Goal: Task Accomplishment & Management: Complete application form

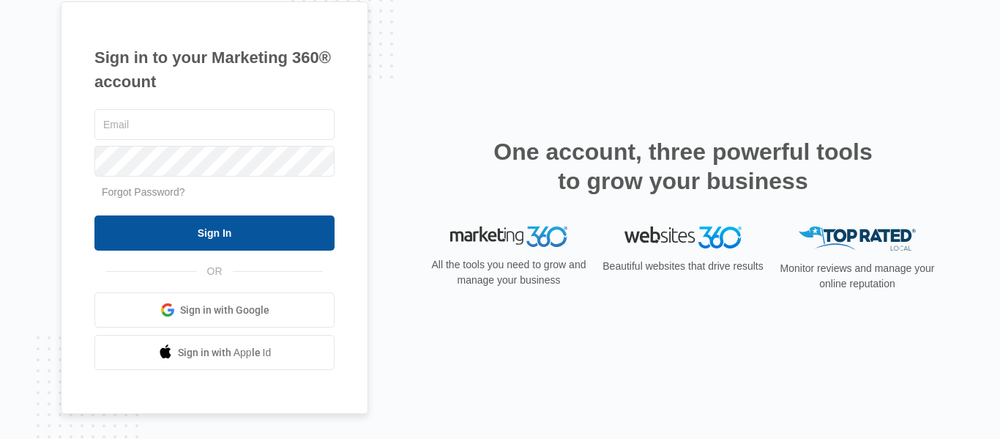
type input "[EMAIL_ADDRESS][DOMAIN_NAME]"
click at [302, 234] on input "Sign In" at bounding box center [214, 232] width 240 height 35
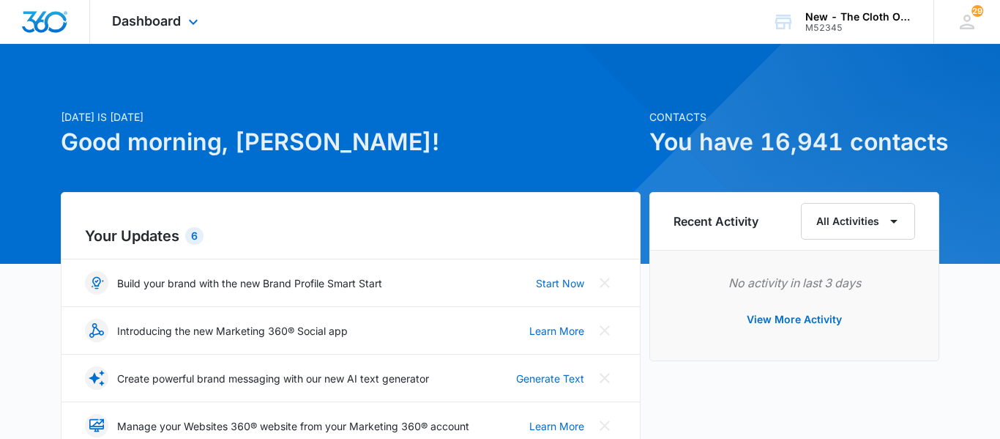
click at [182, 25] on div "Dashboard Apps Reputation CRM Email Social Ads Intelligence Brand Settings" at bounding box center [157, 21] width 134 height 43
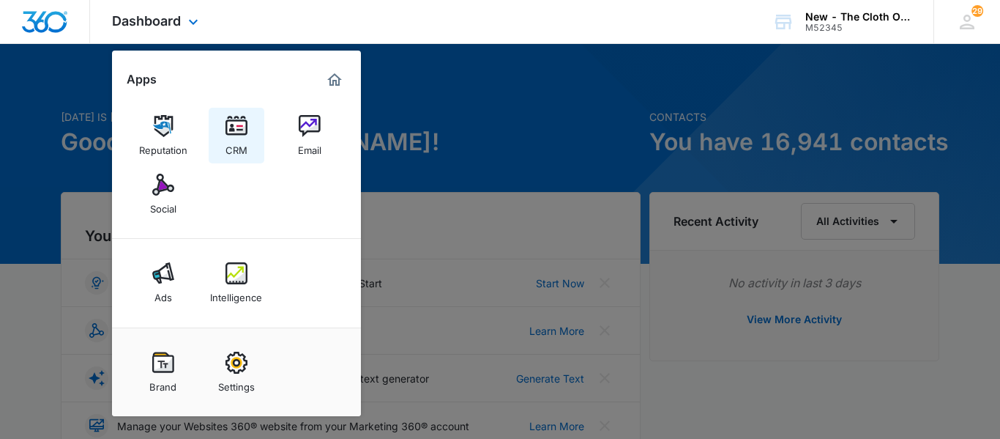
click at [242, 125] on img at bounding box center [237, 126] width 22 height 22
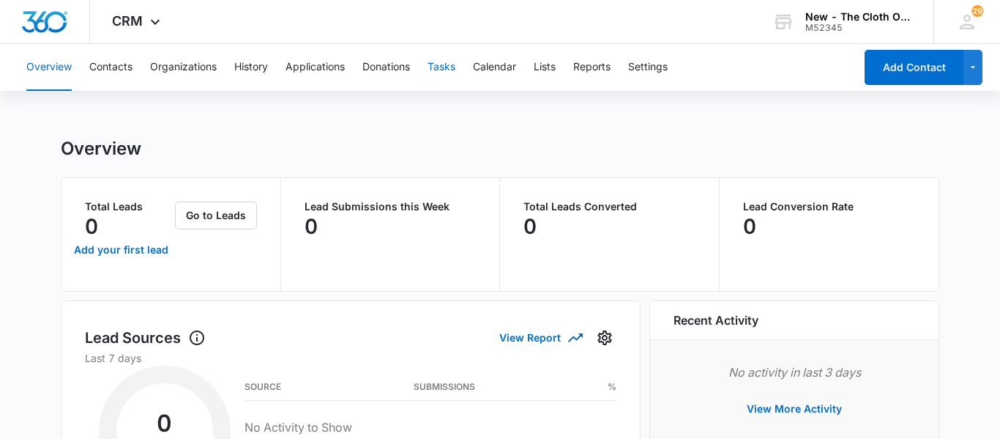
click at [447, 54] on button "Tasks" at bounding box center [442, 67] width 28 height 47
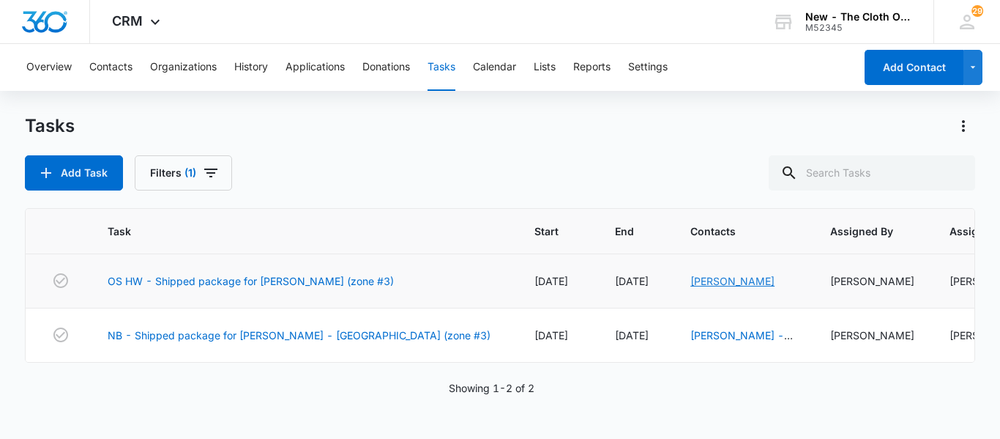
click at [691, 281] on link "[PERSON_NAME]" at bounding box center [733, 281] width 84 height 12
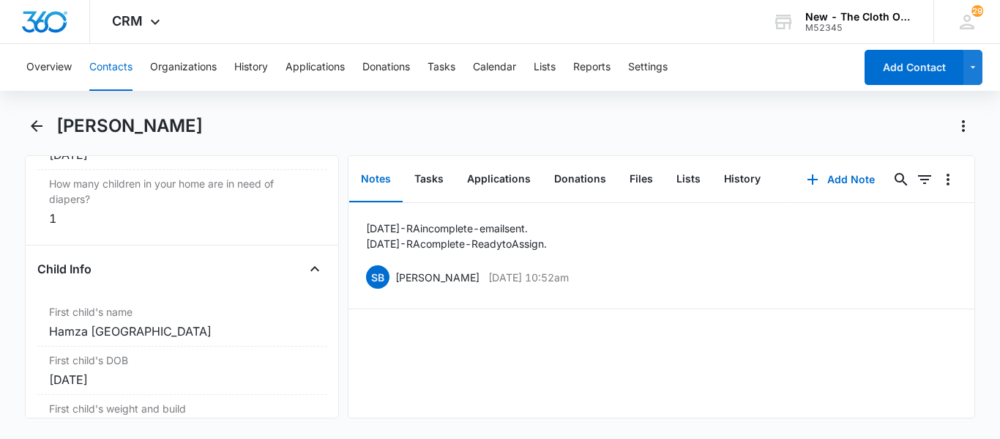
scroll to position [1666, 0]
click at [735, 174] on button "History" at bounding box center [743, 179] width 60 height 45
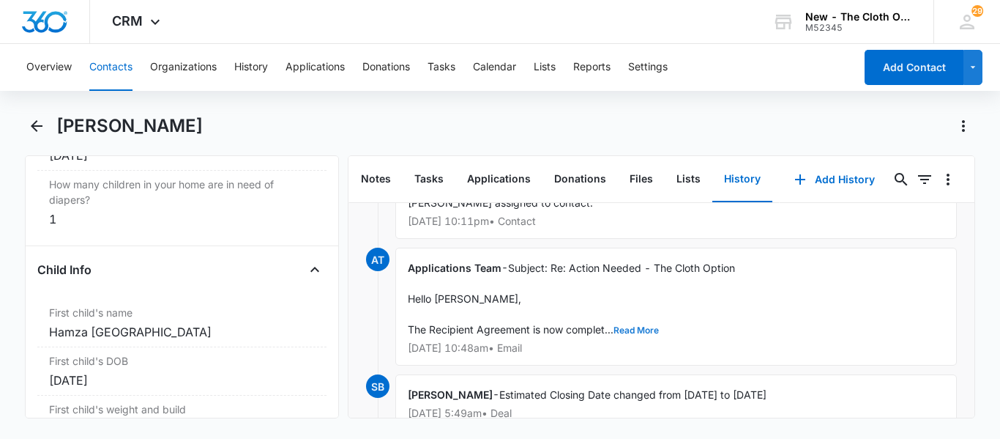
click at [614, 326] on button "Read More" at bounding box center [636, 330] width 45 height 9
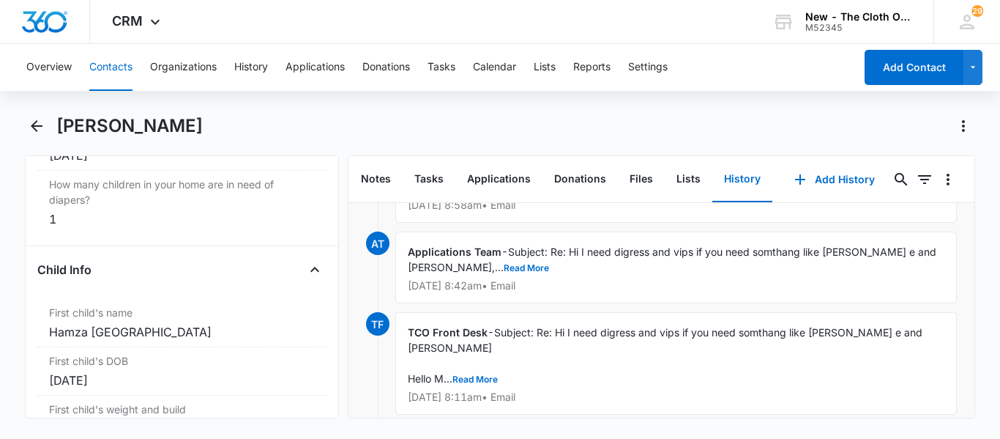
scroll to position [3187, 0]
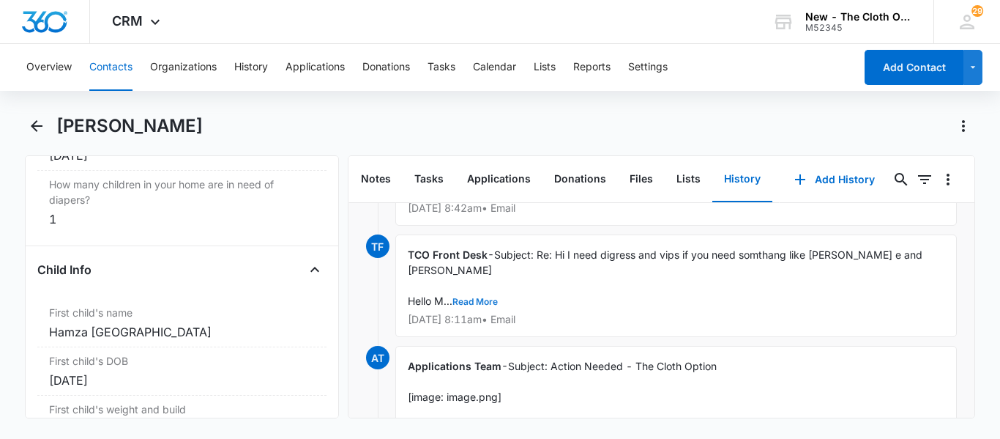
click at [478, 306] on button "Read More" at bounding box center [475, 301] width 45 height 9
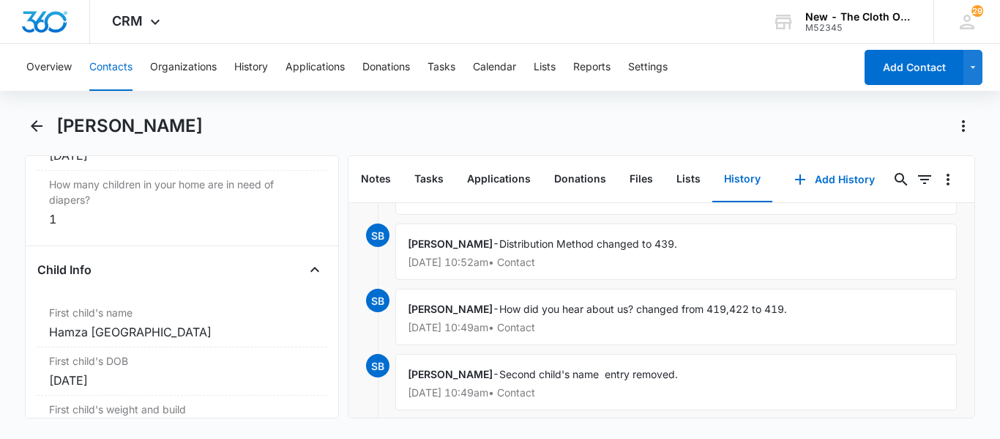
scroll to position [4409, 0]
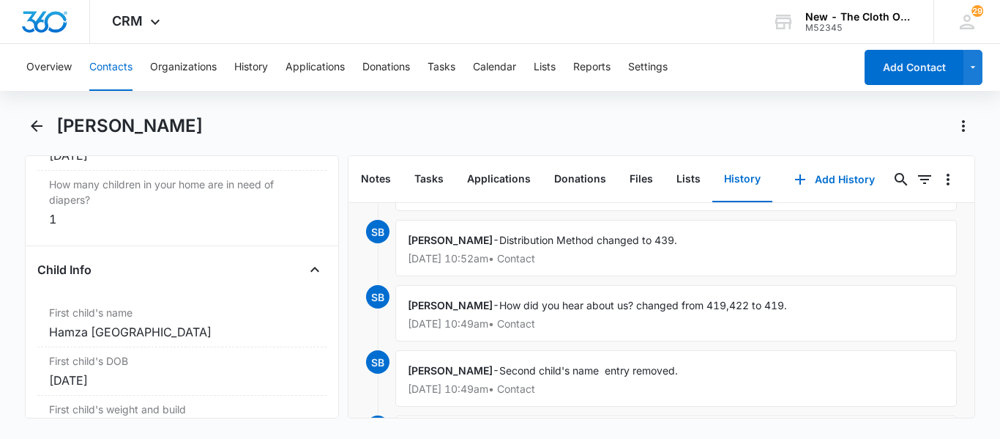
click at [516, 180] on button "Read More" at bounding box center [519, 175] width 45 height 9
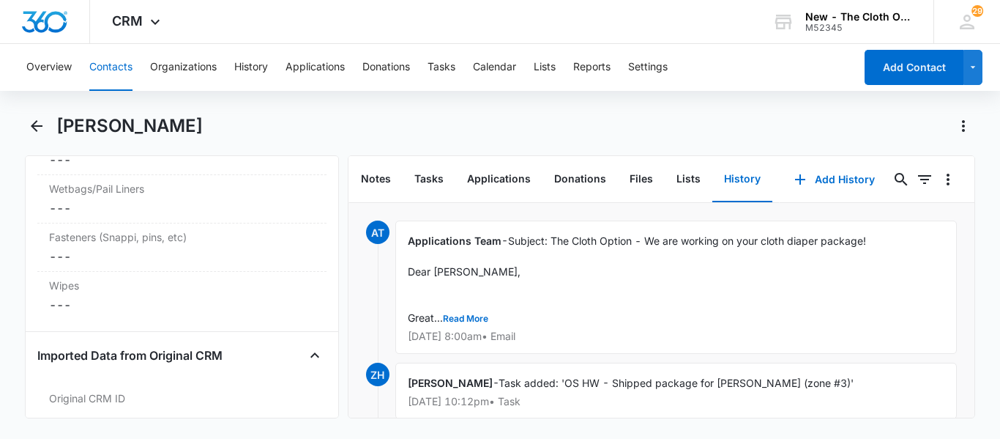
scroll to position [4082, 0]
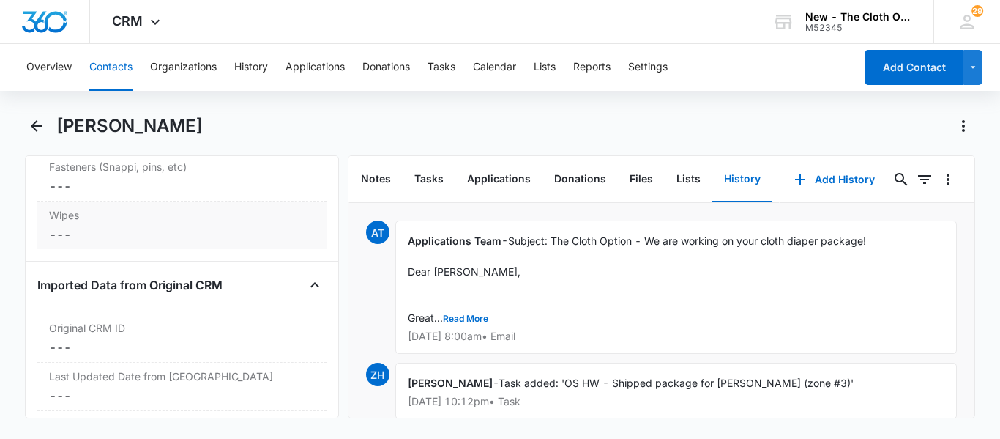
click at [86, 243] on dd "Cancel Save Changes ---" at bounding box center [182, 235] width 266 height 18
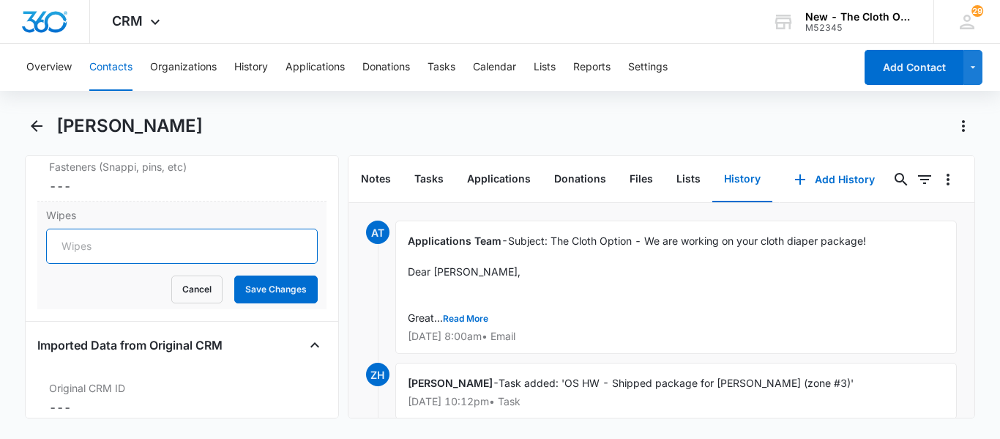
click at [86, 259] on input "Wipes" at bounding box center [182, 246] width 272 height 35
type input "17"
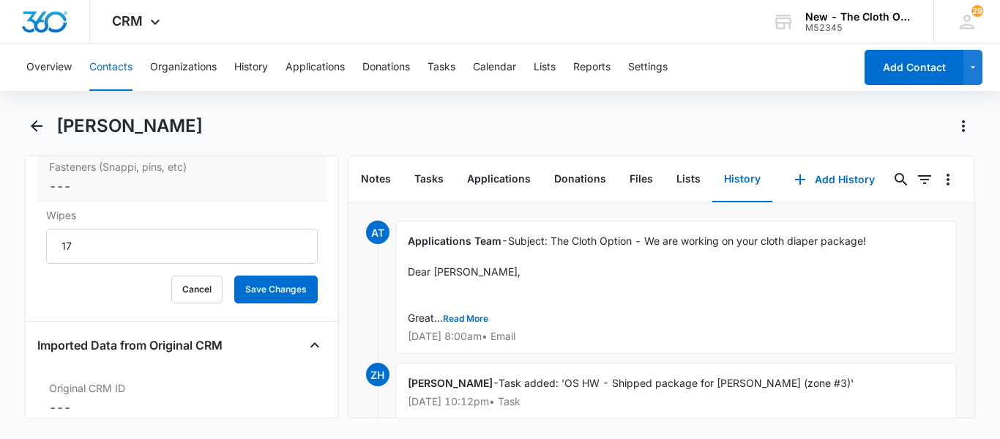
click at [72, 195] on dd "Cancel Save Changes ---" at bounding box center [182, 186] width 266 height 18
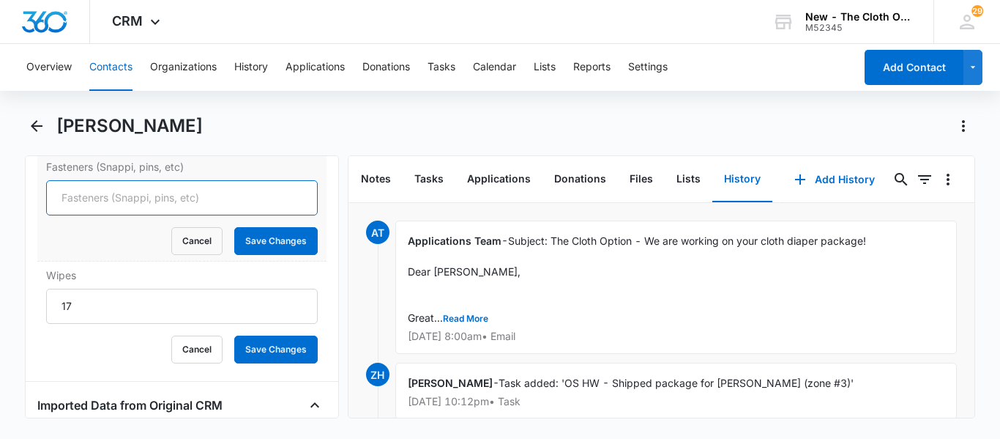
click at [74, 213] on input "Fasteners (Snappi, pins, etc)" at bounding box center [182, 197] width 272 height 35
type input "2"
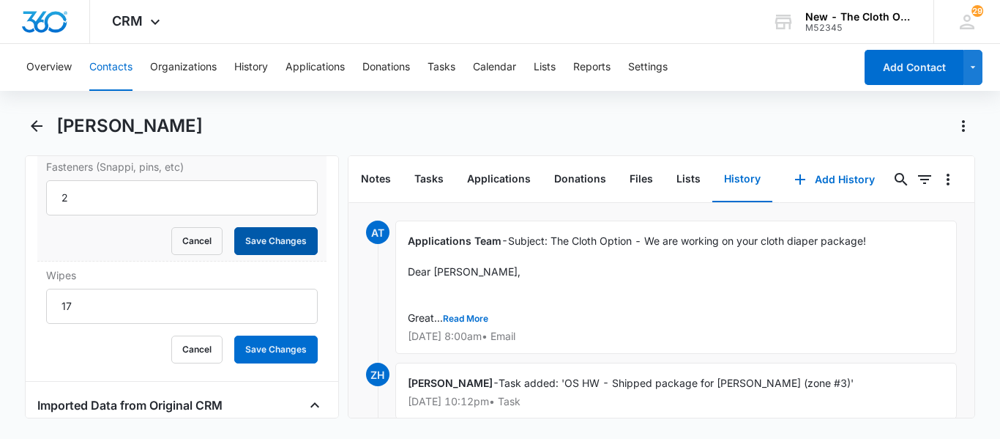
click at [277, 255] on button "Save Changes" at bounding box center [275, 241] width 83 height 28
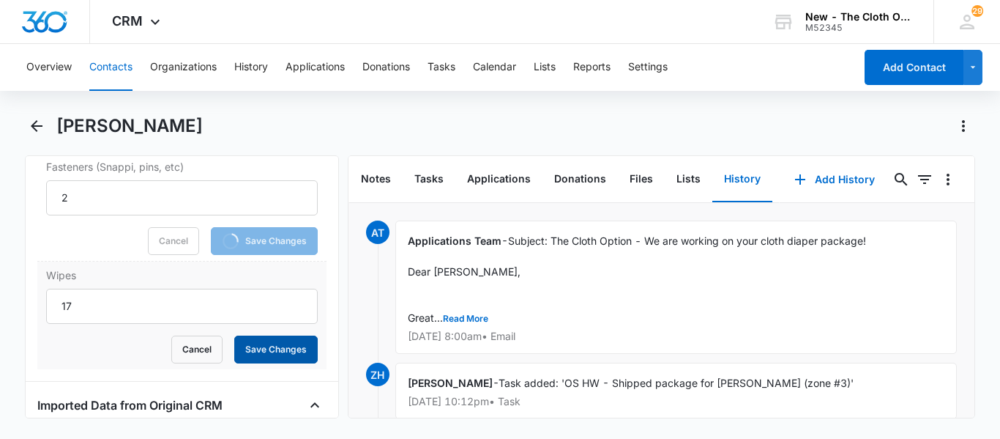
click at [292, 363] on button "Save Changes" at bounding box center [275, 349] width 83 height 28
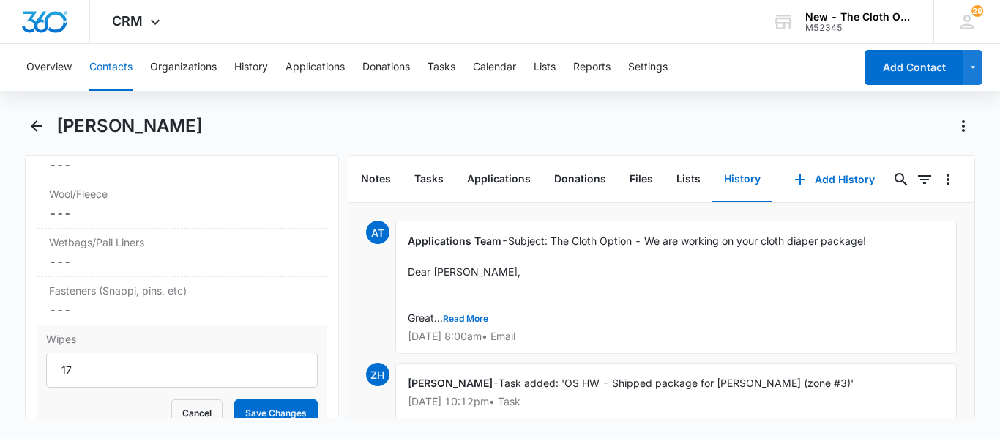
scroll to position [3954, 0]
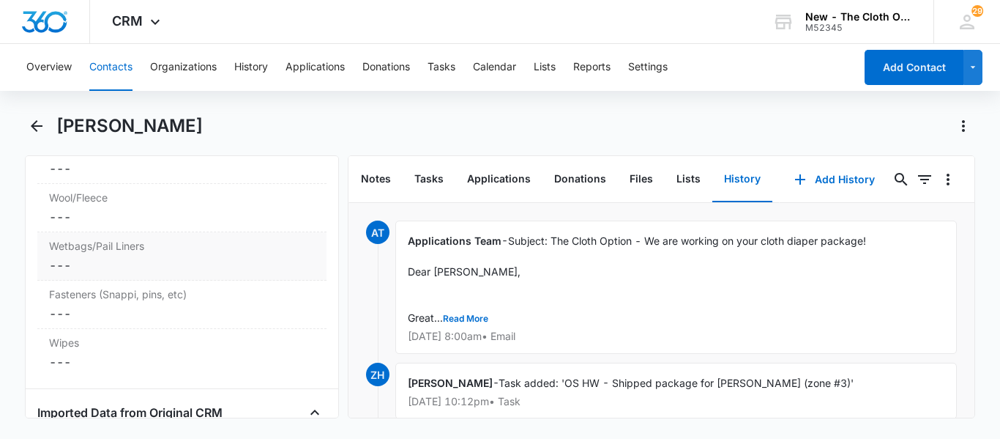
click at [135, 274] on dd "Cancel Save Changes ---" at bounding box center [182, 265] width 266 height 18
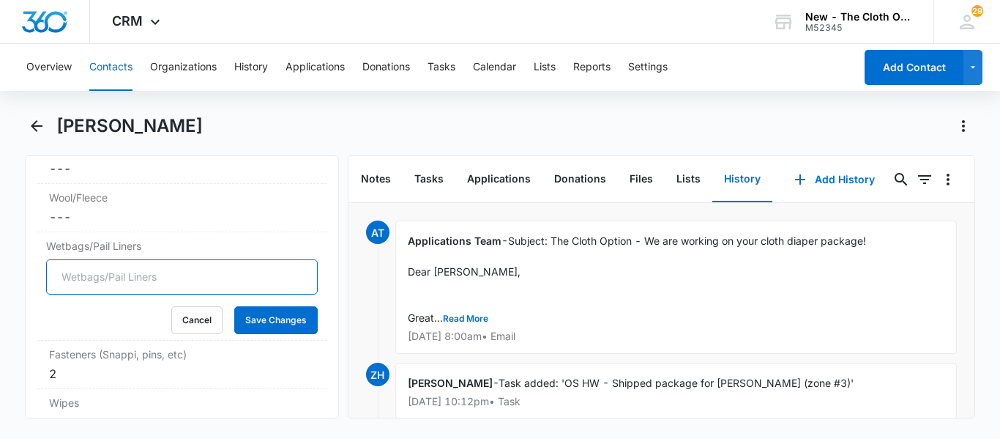
click at [113, 290] on input "Wetbags/Pail Liners" at bounding box center [182, 276] width 272 height 35
type input "2"
click at [280, 334] on button "Save Changes" at bounding box center [275, 320] width 83 height 28
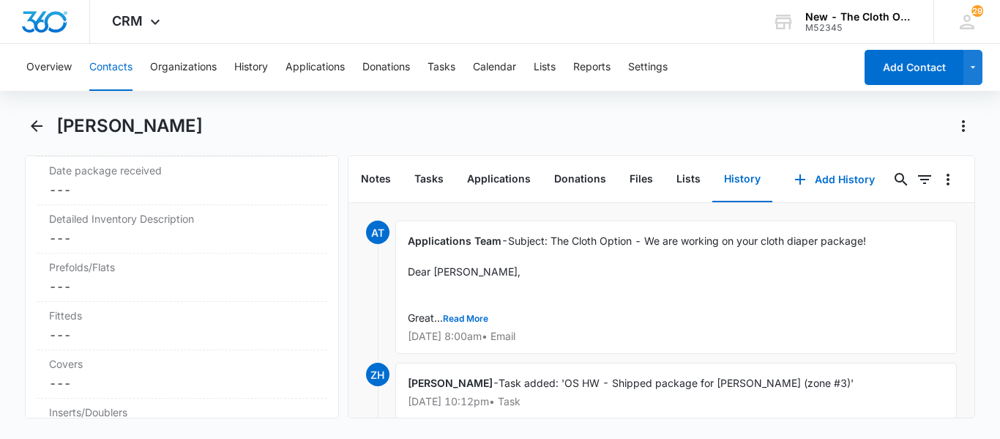
scroll to position [3589, 0]
click at [81, 300] on dd "Cancel Save Changes ---" at bounding box center [182, 292] width 266 height 18
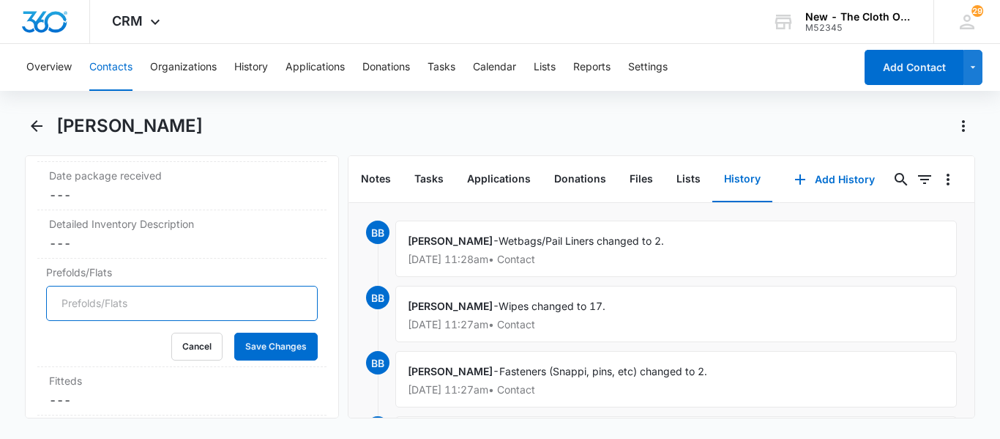
click at [71, 321] on input "Prefolds/Flats" at bounding box center [182, 303] width 272 height 35
type input "15"
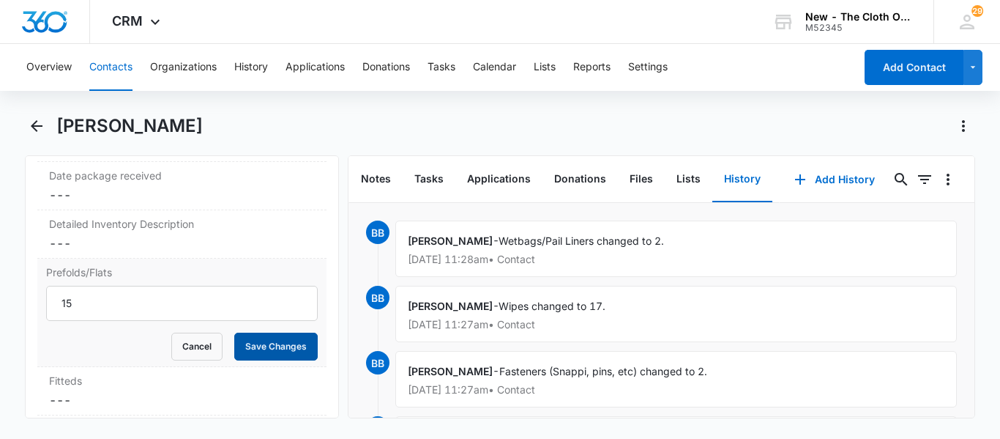
click at [300, 360] on button "Save Changes" at bounding box center [275, 347] width 83 height 28
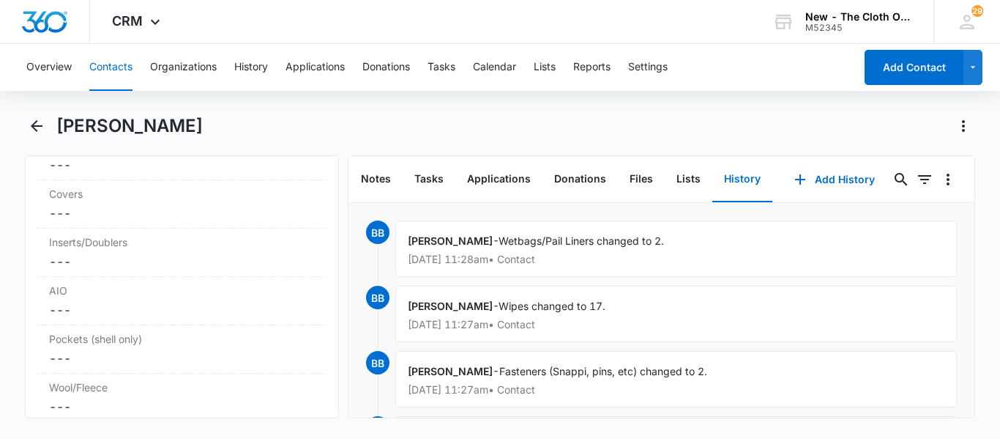
scroll to position [3769, 0]
click at [72, 218] on dd "Cancel Save Changes ---" at bounding box center [182, 209] width 266 height 18
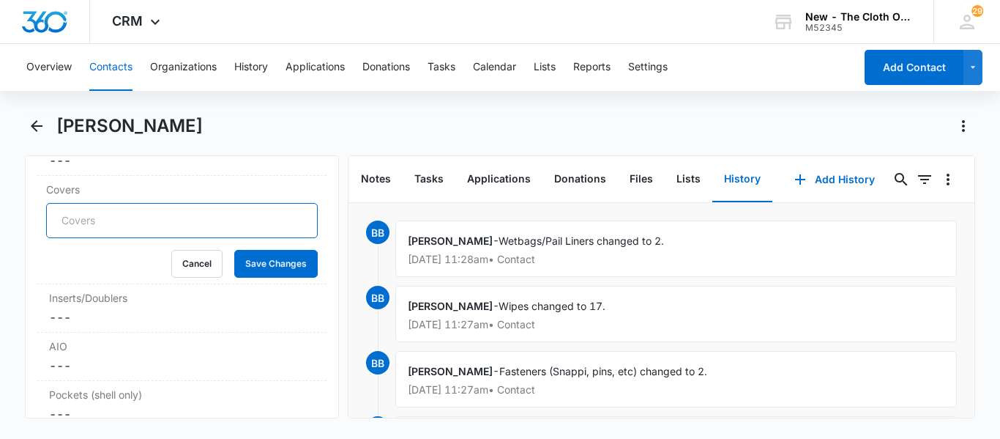
click at [83, 238] on input "Covers" at bounding box center [182, 220] width 272 height 35
type input "5"
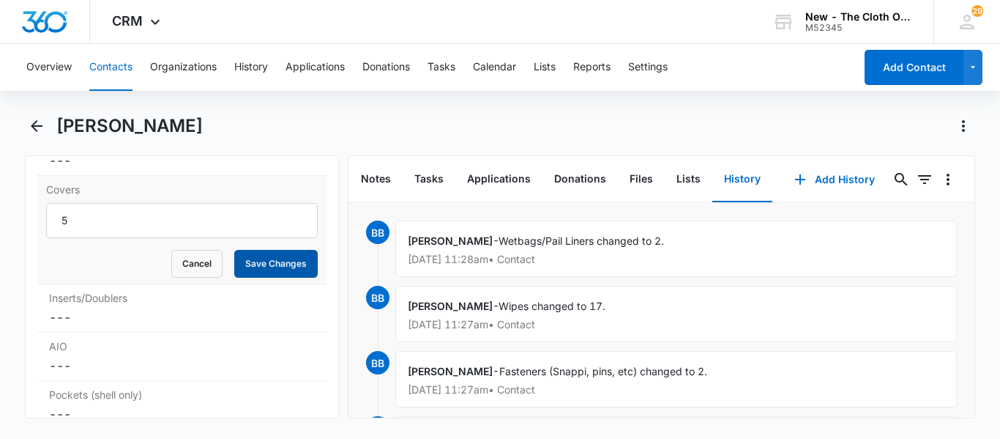
click at [254, 278] on button "Save Changes" at bounding box center [275, 264] width 83 height 28
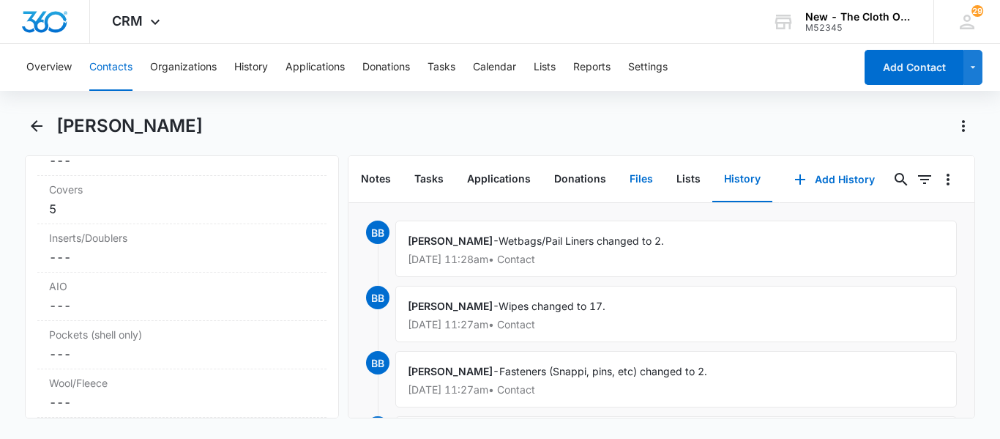
click at [624, 183] on button "Files" at bounding box center [641, 179] width 47 height 45
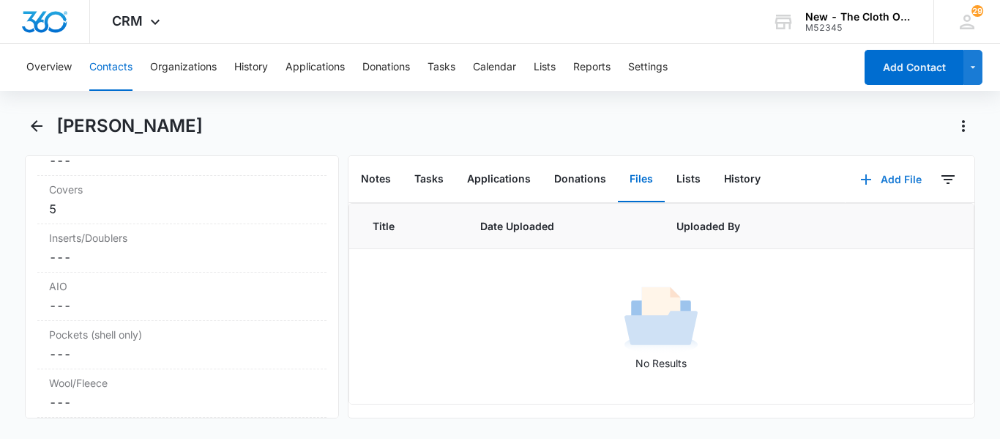
click at [901, 183] on button "Add File" at bounding box center [891, 179] width 91 height 35
click at [861, 227] on div "Upload Files" at bounding box center [871, 226] width 59 height 10
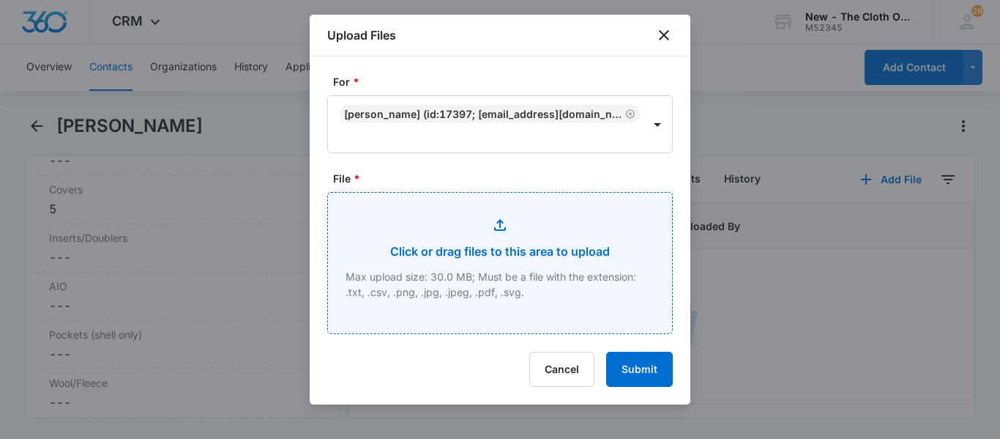
click at [492, 272] on input "File *" at bounding box center [500, 263] width 344 height 141
type input "C:\fakepath\IMG_0298.jpeg"
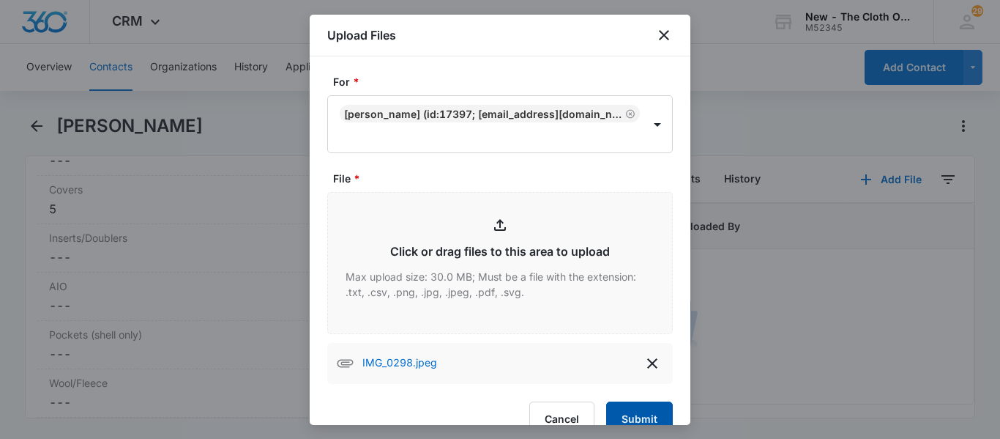
click at [641, 418] on button "Submit" at bounding box center [639, 418] width 67 height 35
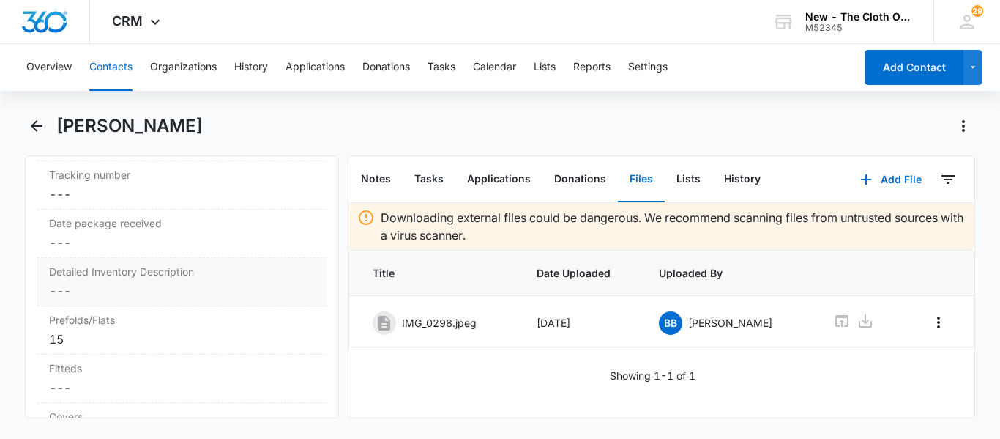
scroll to position [3539, 0]
click at [163, 302] on dd "Cancel Save Changes ---" at bounding box center [182, 294] width 266 height 18
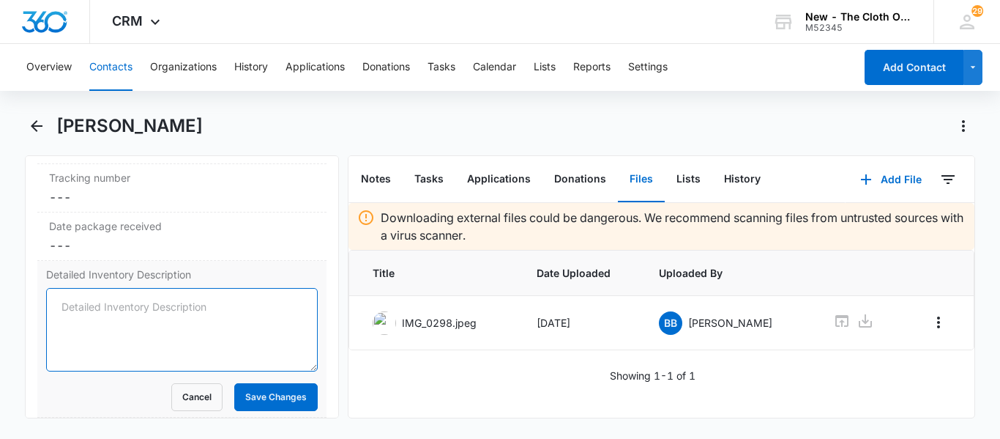
click at [138, 322] on textarea "Detailed Inventory Description" at bounding box center [182, 329] width 272 height 83
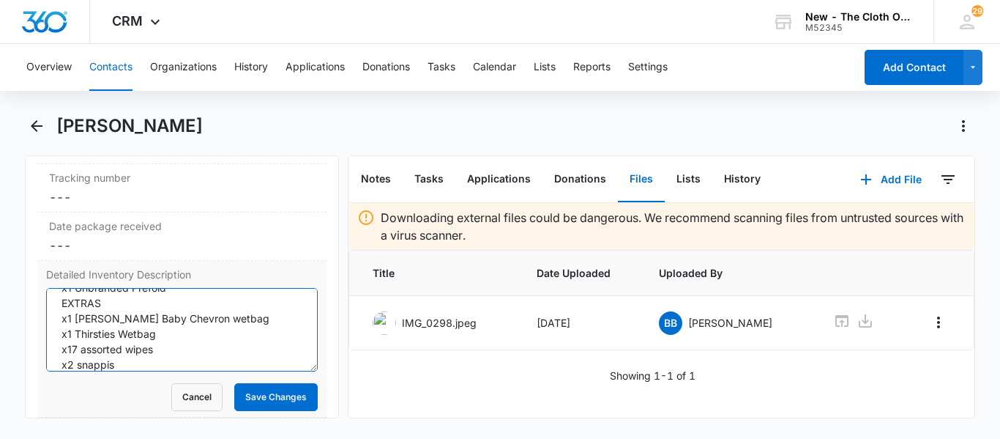
scroll to position [188, 0]
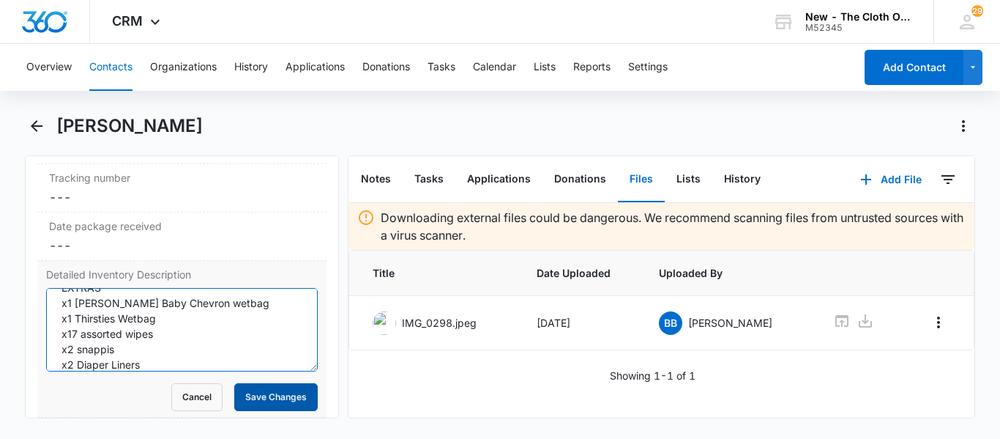
type textarea "COVERS x1 Imagine (blue) x1 Capri (sea animals) x1 Nicki's Diapers (skyscraper)…"
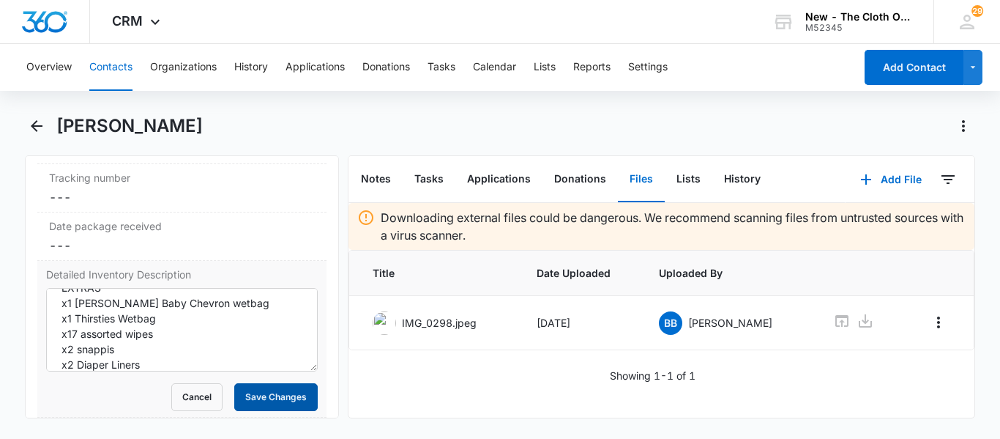
click at [254, 409] on button "Save Changes" at bounding box center [275, 397] width 83 height 28
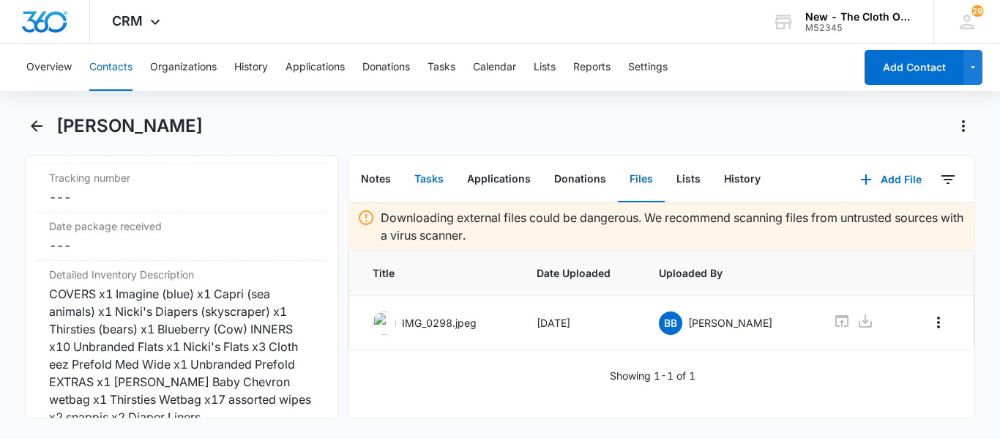
click at [424, 176] on button "Tasks" at bounding box center [429, 179] width 53 height 45
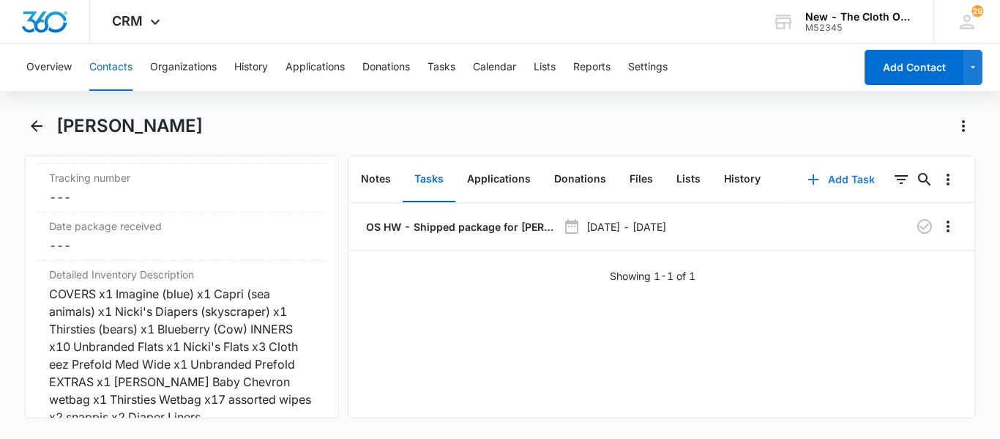
click at [845, 177] on button "Add Task" at bounding box center [841, 179] width 97 height 35
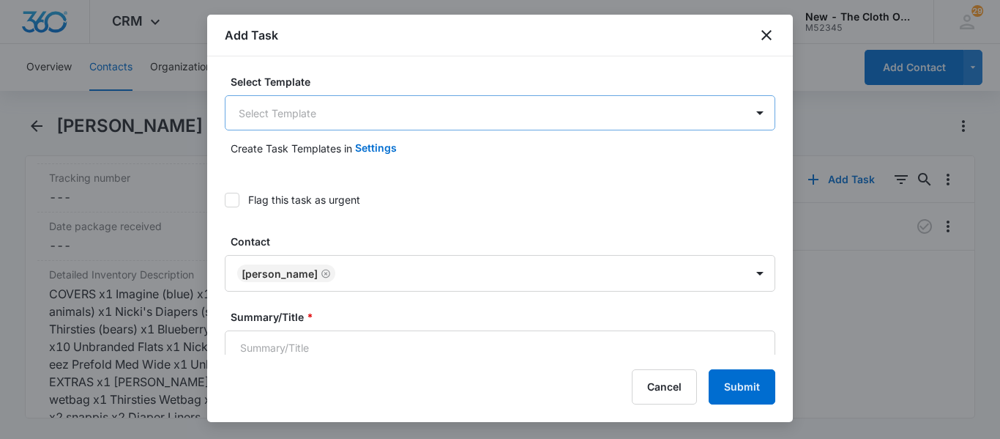
type input "[DATE]"
click at [341, 105] on body "CRM Apps Reputation CRM Email Social Ads Intelligence Brand Settings AI Assista…" at bounding box center [500, 219] width 1000 height 439
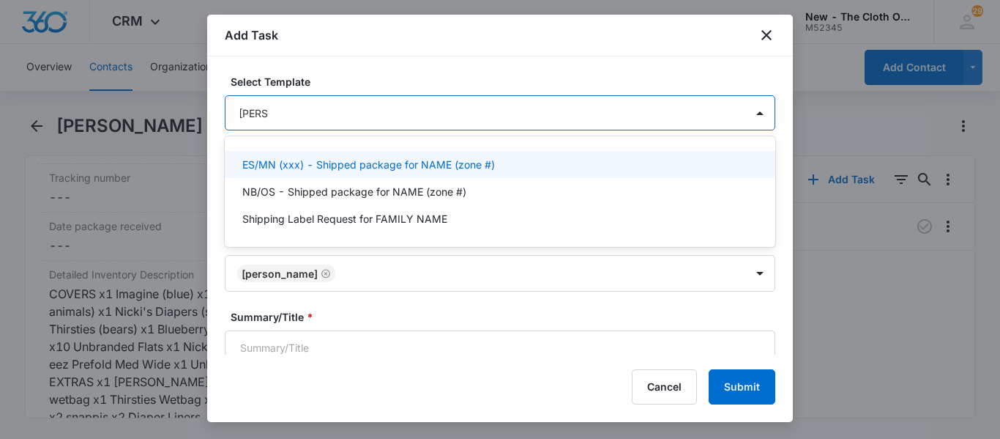
type input "shippi"
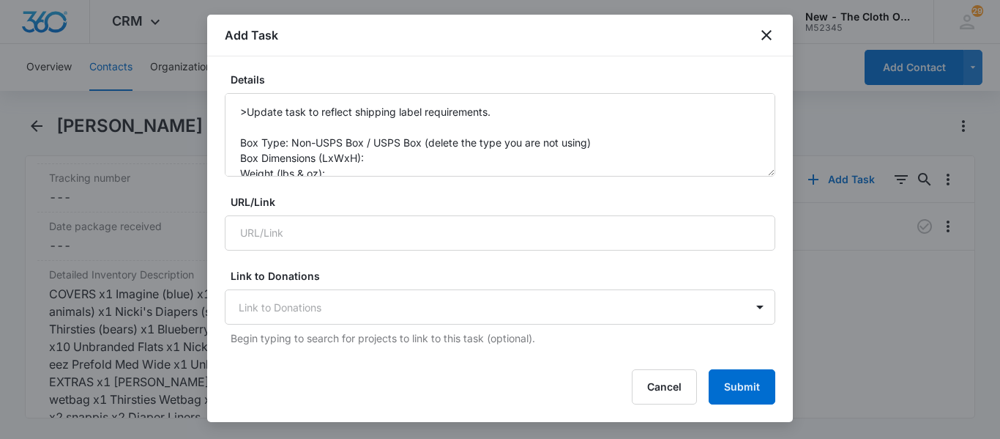
scroll to position [308, 0]
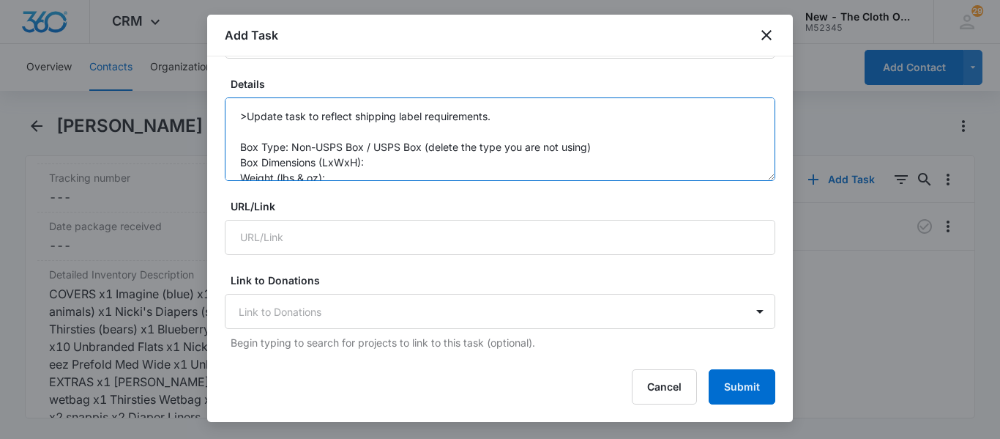
click at [379, 158] on textarea ">Update task to reflect shipping label requirements. Box Type: Non-USPS Box / U…" at bounding box center [500, 138] width 551 height 83
click at [368, 176] on textarea ">Update task to reflect shipping label requirements. Box Type: Non-USPS Box / U…" at bounding box center [500, 138] width 551 height 83
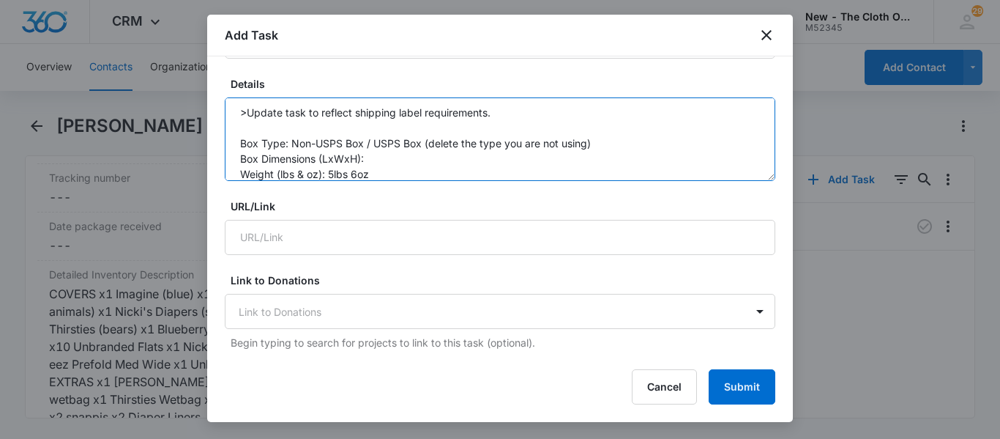
click at [382, 157] on textarea ">Update task to reflect shipping label requirements. Box Type: Non-USPS Box / U…" at bounding box center [500, 138] width 551 height 83
drag, startPoint x: 367, startPoint y: 138, endPoint x: 601, endPoint y: 145, distance: 233.7
click at [601, 145] on textarea ">Update task to reflect shipping label requirements. Box Type: Non-USPS Box / U…" at bounding box center [500, 138] width 551 height 83
click at [467, 174] on textarea ">Update task to reflect shipping label requirements. Box Type: Non-USPS Box Box…" at bounding box center [500, 138] width 551 height 83
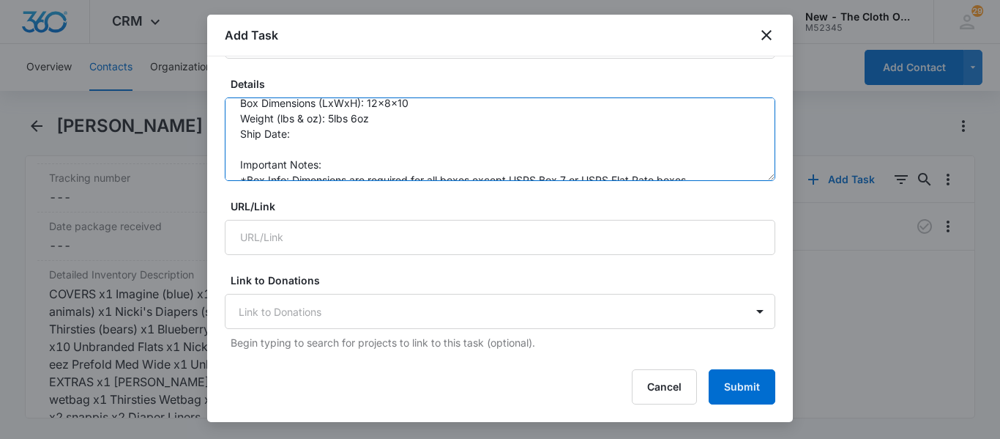
scroll to position [58, 0]
click at [301, 139] on textarea ">Update task to reflect shipping label requirements. Box Type: Non-USPS Box Box…" at bounding box center [500, 138] width 551 height 83
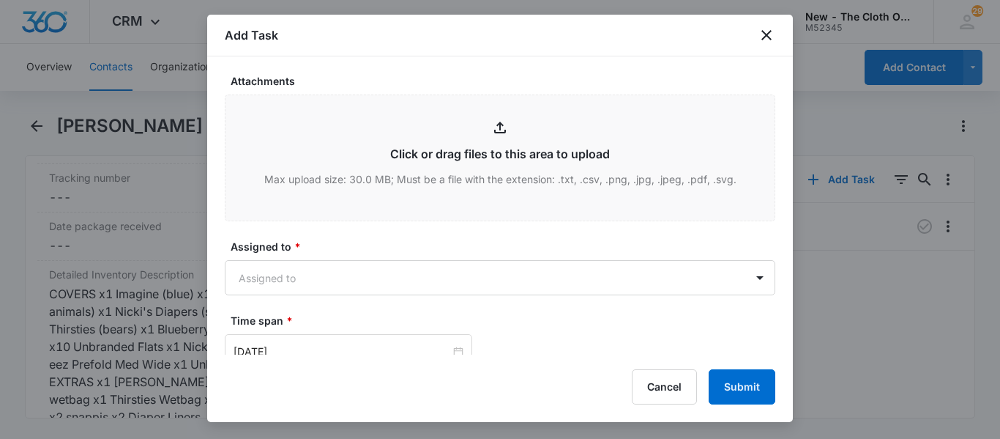
scroll to position [775, 0]
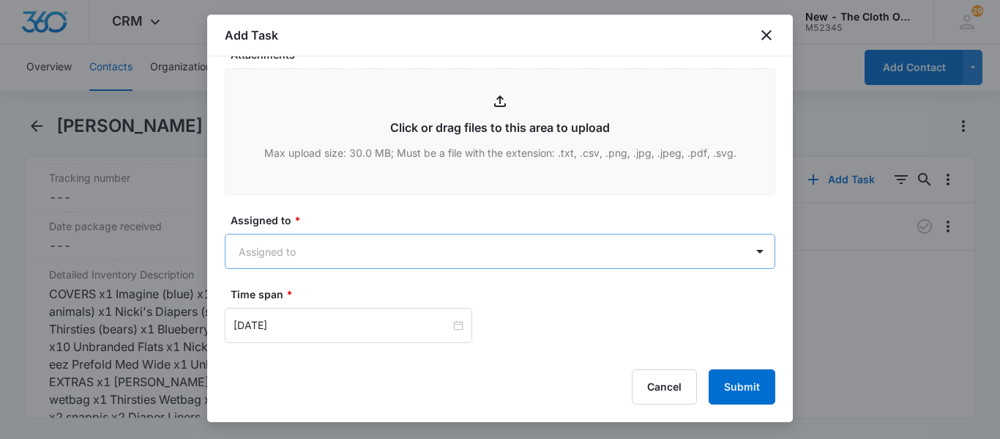
type textarea ">Update task to reflect shipping label requirements. Box Type: Non-USPS Box Box…"
click at [351, 255] on body "CRM Apps Reputation CRM Email Social Ads Intelligence Brand Settings AI Assista…" at bounding box center [500, 219] width 1000 height 439
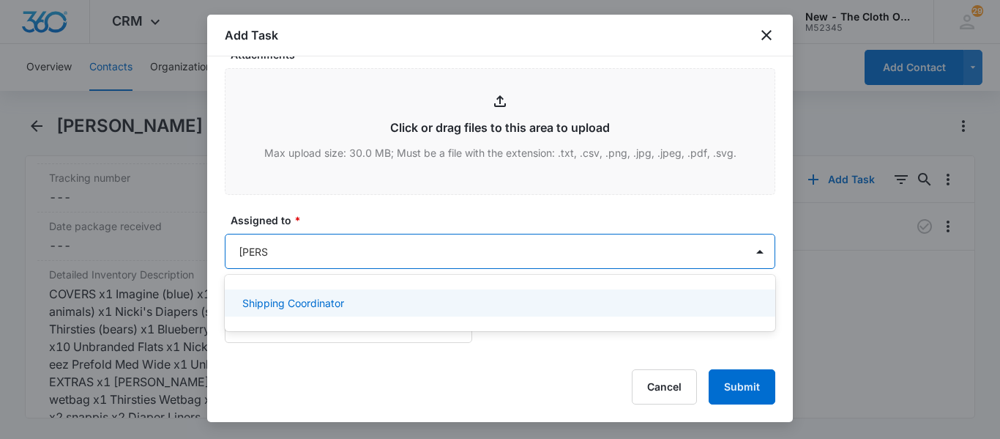
type input "shippi"
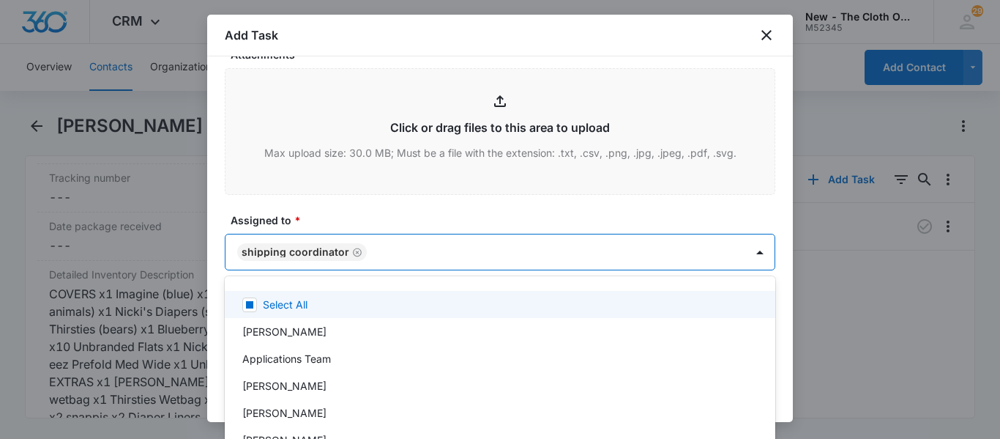
click at [753, 249] on div at bounding box center [500, 219] width 1000 height 439
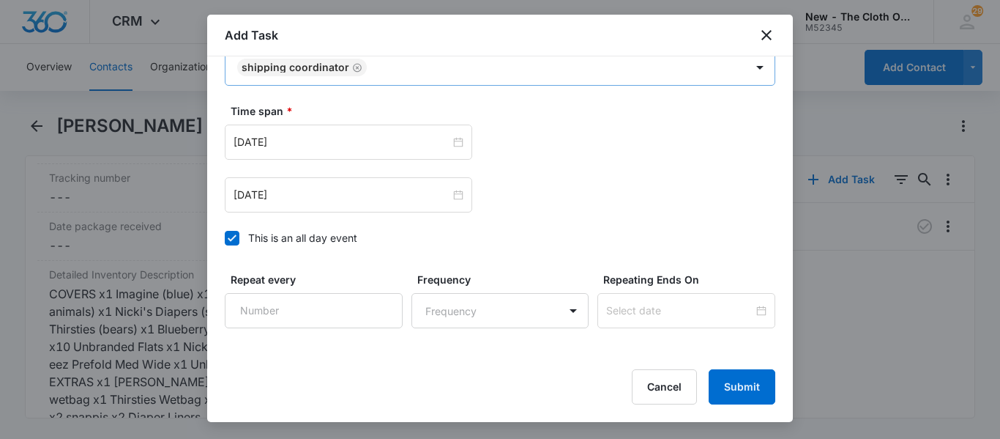
scroll to position [961, 0]
click at [404, 145] on input "[DATE]" at bounding box center [342, 141] width 217 height 16
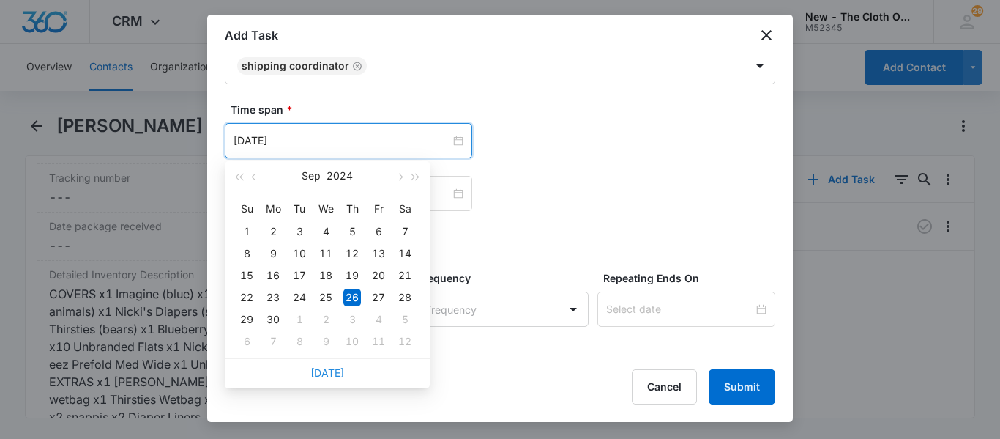
click at [330, 376] on link "[DATE]" at bounding box center [328, 372] width 34 height 12
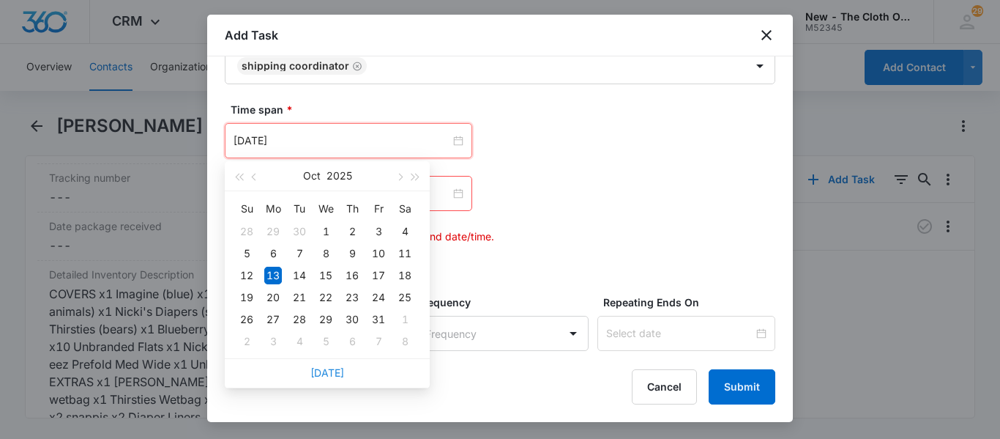
type input "[DATE]"
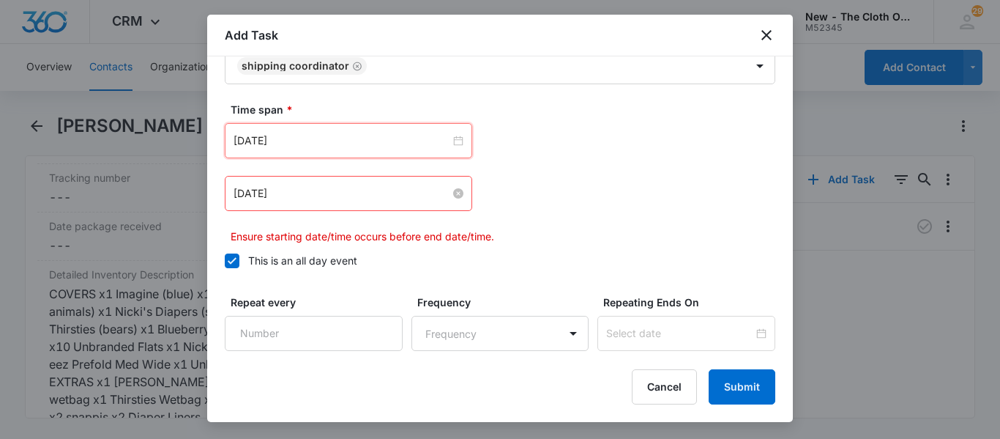
click at [424, 190] on input "[DATE]" at bounding box center [342, 193] width 217 height 16
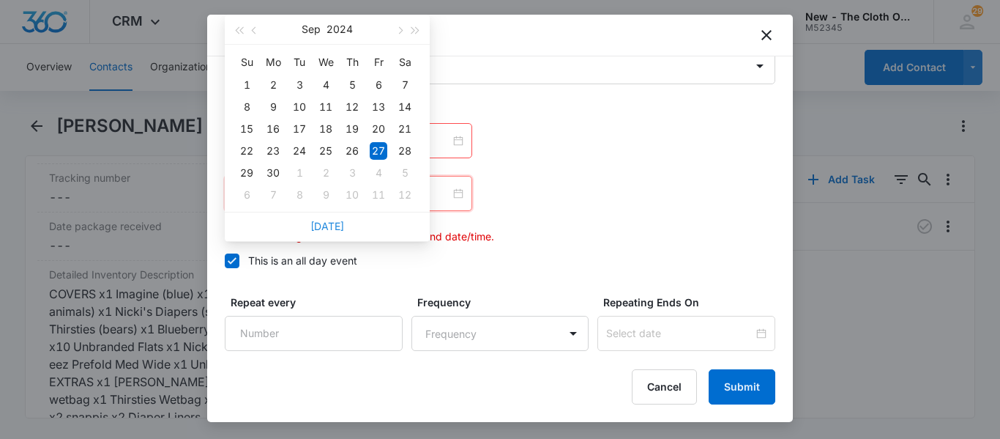
click at [327, 226] on link "[DATE]" at bounding box center [328, 226] width 34 height 12
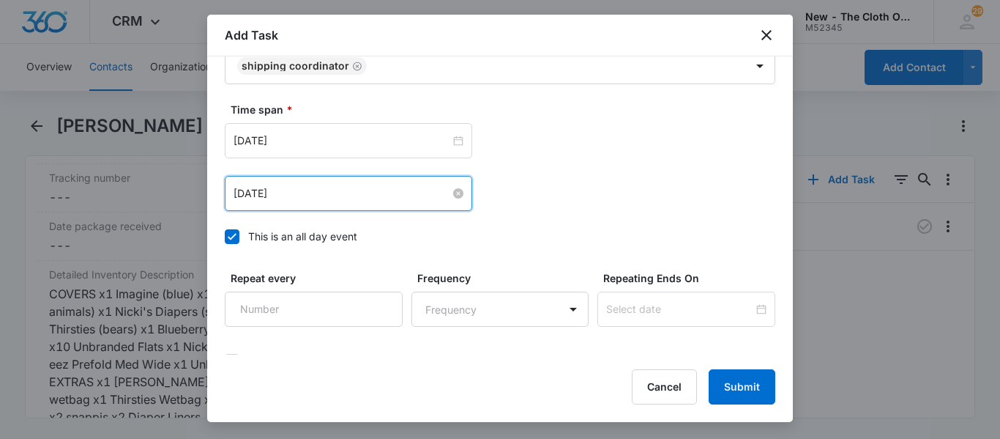
click at [404, 200] on input "[DATE]" at bounding box center [342, 193] width 217 height 16
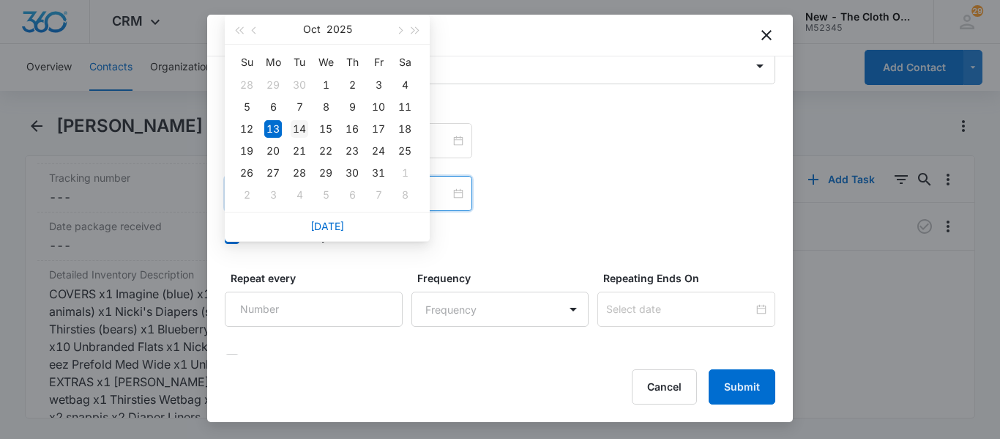
click at [305, 127] on div "14" at bounding box center [300, 129] width 18 height 18
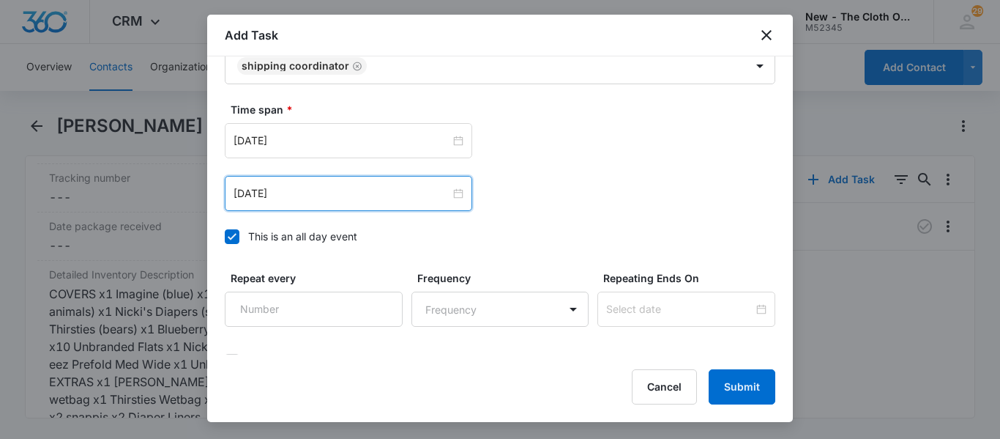
click at [624, 165] on div "[DATE] [DATE] Su Mo Tu We Th Fr Sa 28 29 30 1 2 3 4 5 6 7 8 9 10 11 12 13 14 15…" at bounding box center [500, 167] width 551 height 88
click at [318, 186] on input "[DATE]" at bounding box center [342, 193] width 217 height 16
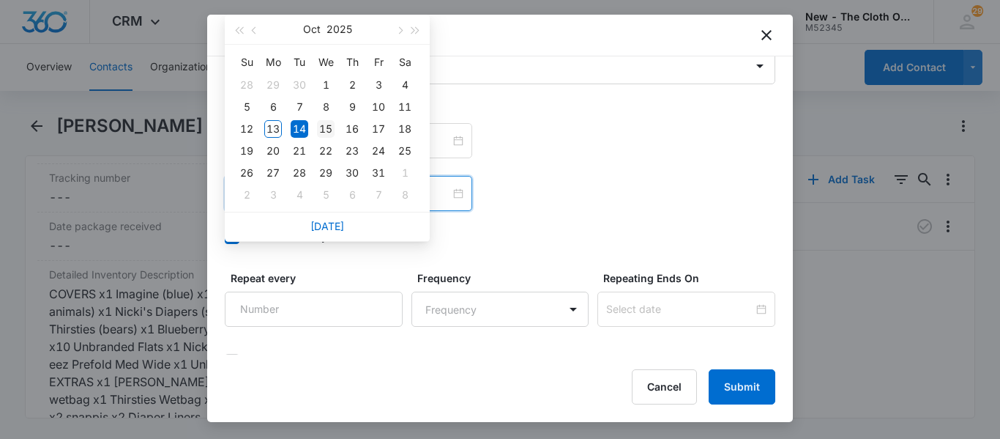
type input "[DATE]"
click at [332, 125] on div "15" at bounding box center [326, 129] width 18 height 18
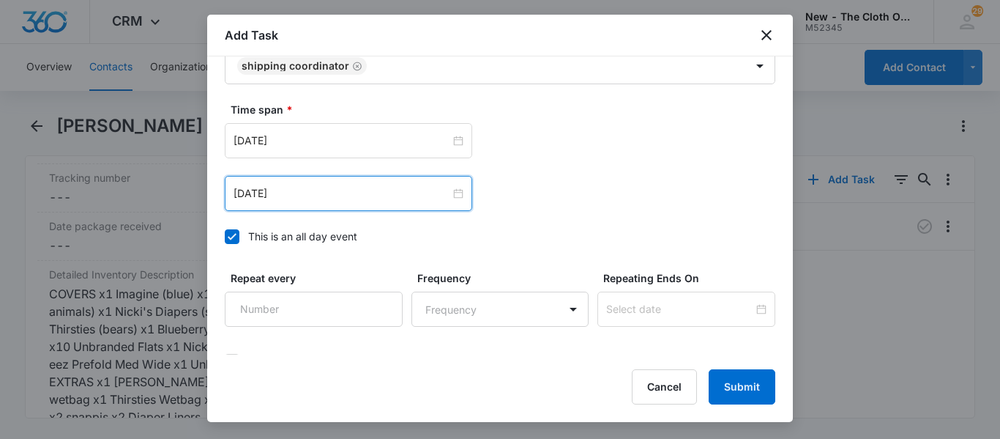
click at [562, 161] on div "[DATE] [DATE] Su Mo Tu We Th Fr Sa 28 29 30 1 2 3 4 5 6 7 8 9 10 11 12 13 14 15…" at bounding box center [500, 167] width 551 height 88
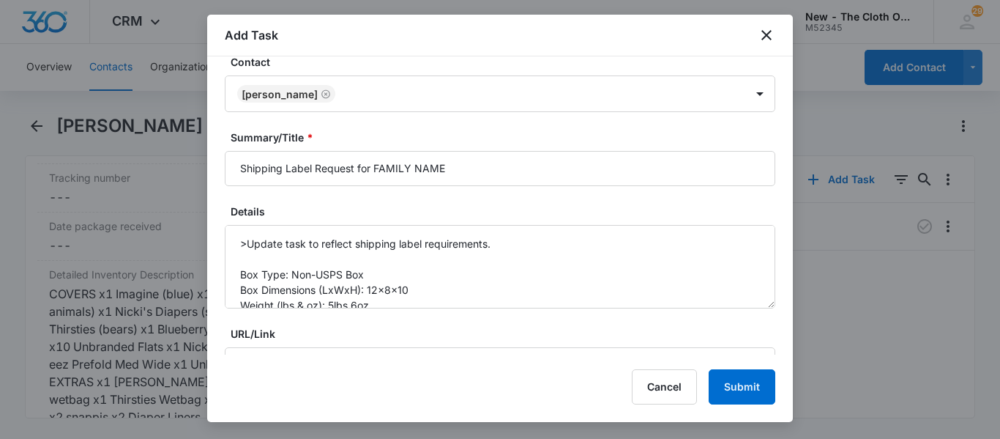
scroll to position [180, 0]
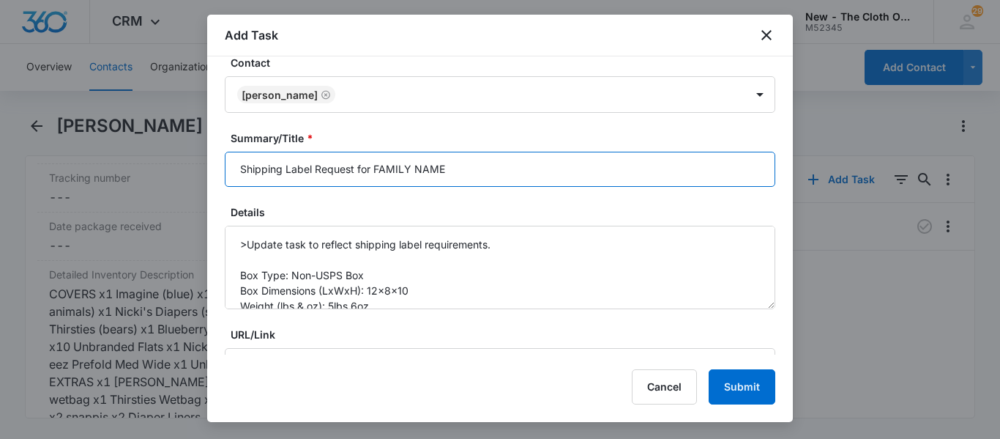
click at [504, 160] on input "Shipping Label Request for FAMILY NAME" at bounding box center [500, 169] width 551 height 35
type input "Shipping Label Request for [PERSON_NAME]"
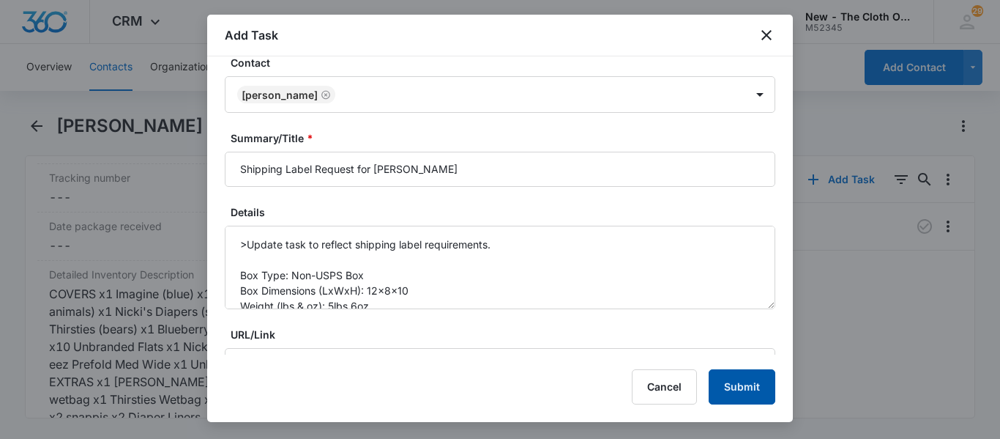
click at [739, 377] on button "Submit" at bounding box center [742, 386] width 67 height 35
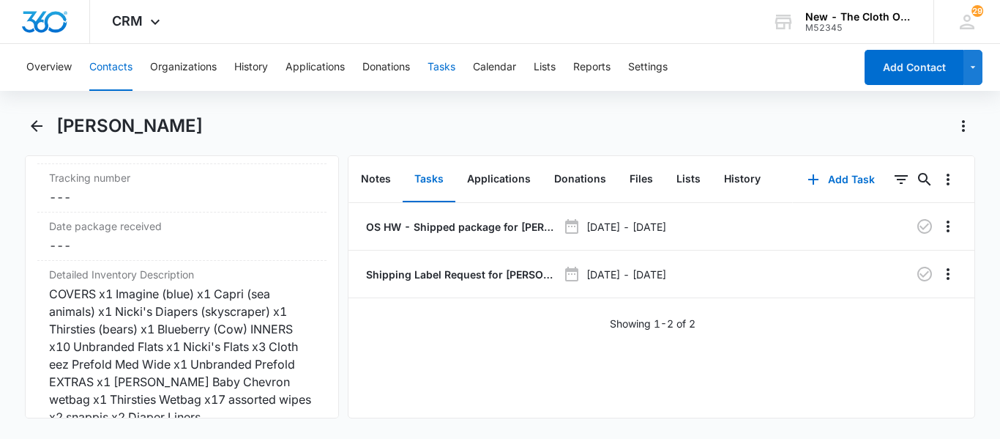
click at [444, 64] on button "Tasks" at bounding box center [442, 67] width 28 height 47
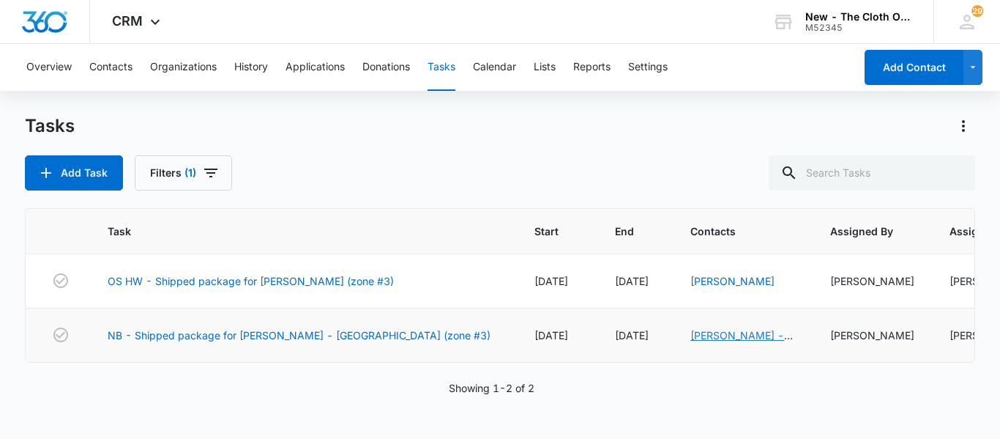
click at [691, 335] on link "[PERSON_NAME] - [GEOGRAPHIC_DATA]" at bounding box center [743, 343] width 105 height 28
